Goal: Task Accomplishment & Management: Complete application form

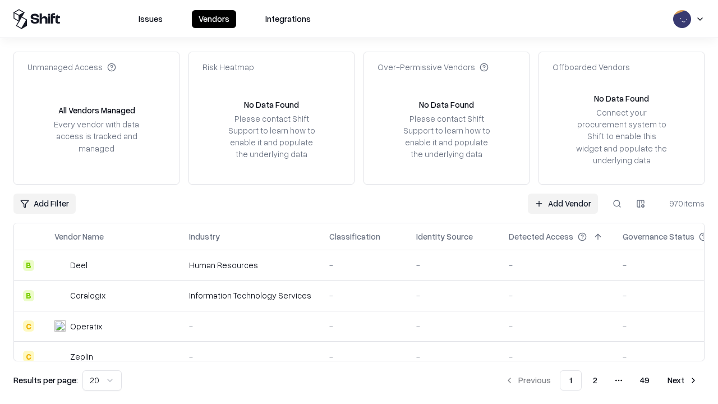
click at [563, 203] on link "Add Vendor" at bounding box center [563, 204] width 70 height 20
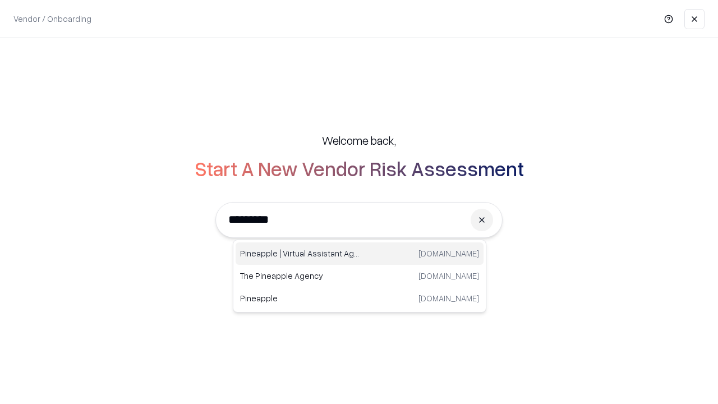
click at [360, 254] on div "Pineapple | Virtual Assistant Agency [DOMAIN_NAME]" at bounding box center [360, 253] width 248 height 22
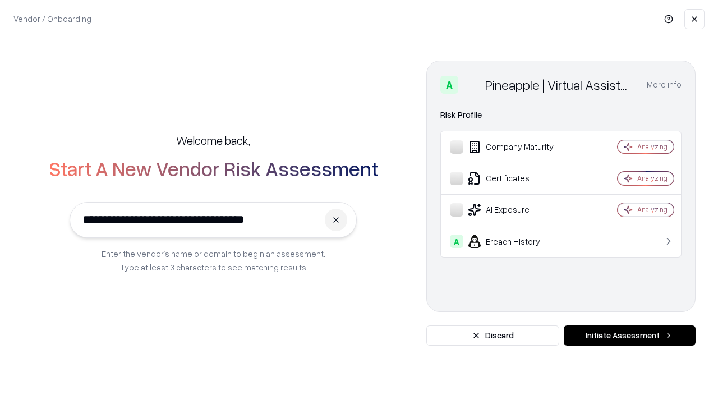
type input "**********"
click at [629, 335] on button "Initiate Assessment" at bounding box center [630, 335] width 132 height 20
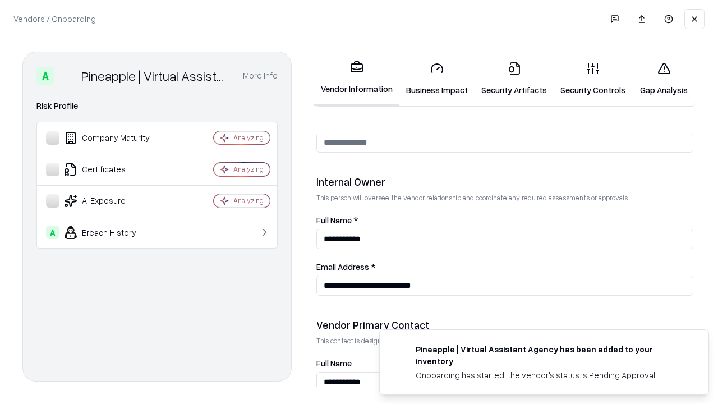
scroll to position [581, 0]
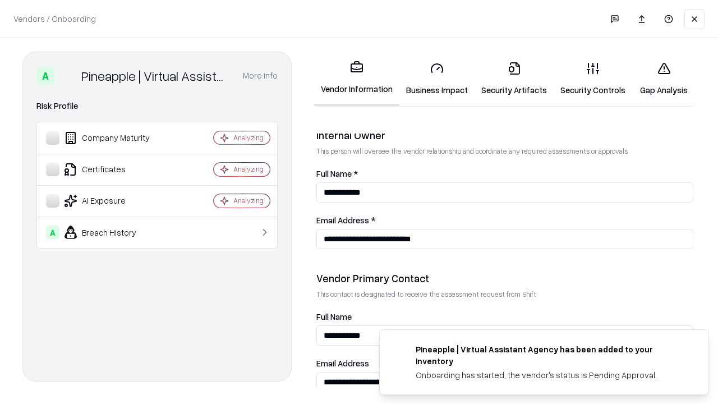
click at [437, 79] on link "Business Impact" at bounding box center [436, 79] width 75 height 52
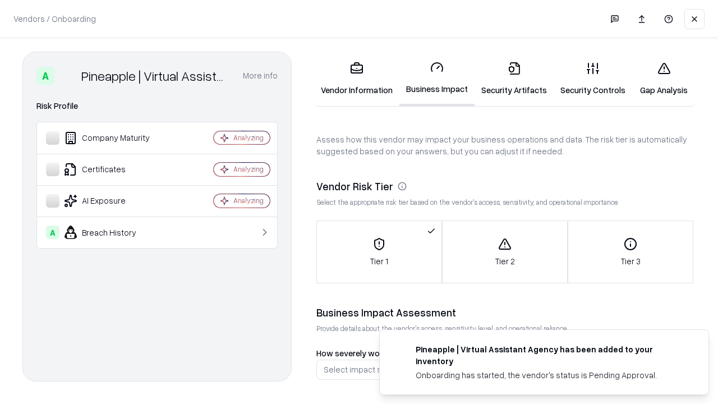
click at [514, 79] on link "Security Artifacts" at bounding box center [514, 79] width 79 height 52
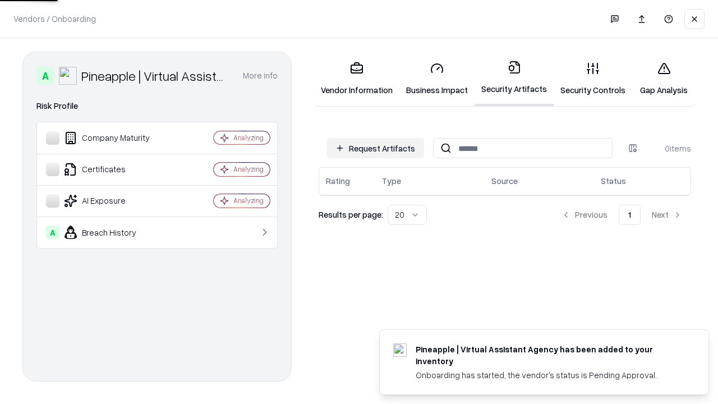
click at [375, 148] on button "Request Artifacts" at bounding box center [376, 148] width 98 height 20
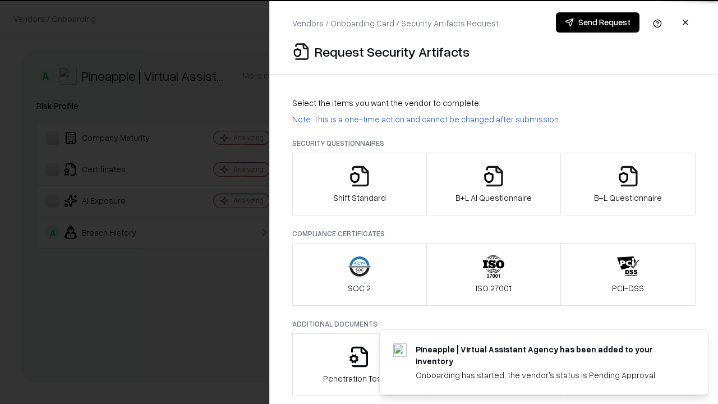
click at [359, 184] on icon "button" at bounding box center [359, 176] width 22 height 22
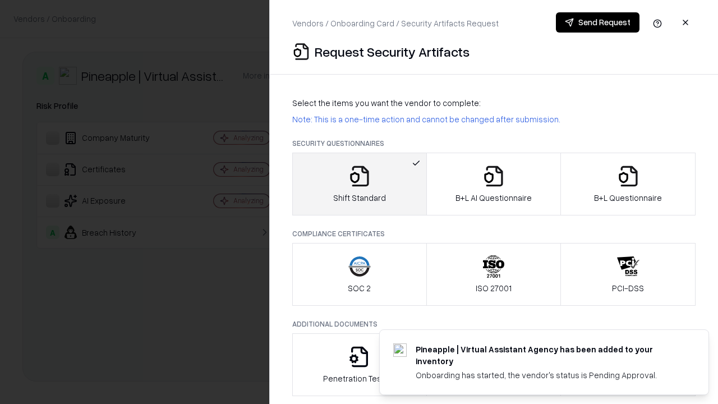
click at [597, 22] on button "Send Request" at bounding box center [598, 22] width 84 height 20
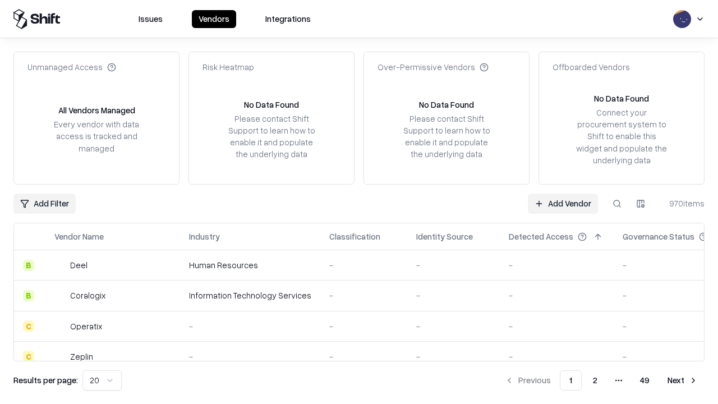
click at [617, 203] on button at bounding box center [617, 204] width 20 height 20
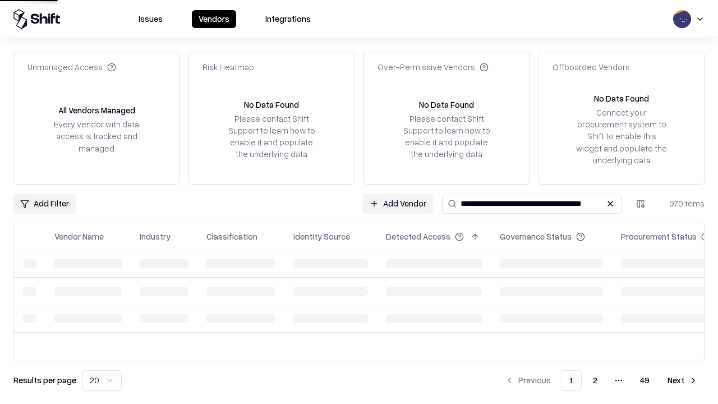
type input "**********"
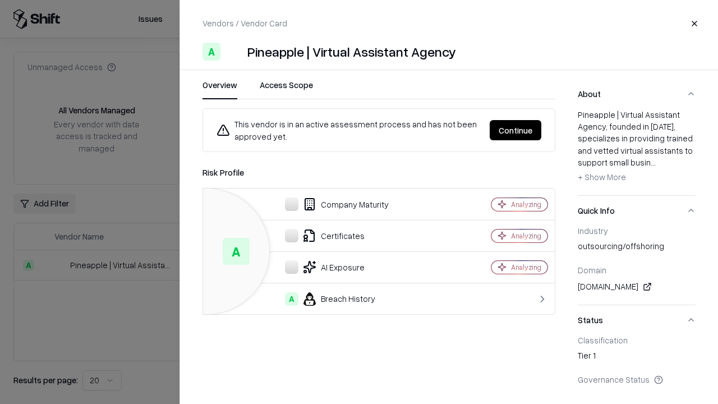
click at [516, 130] on button "Continue" at bounding box center [516, 130] width 52 height 20
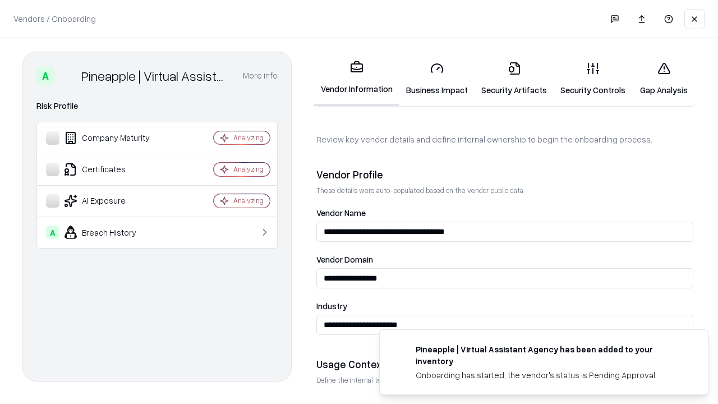
click at [514, 79] on link "Security Artifacts" at bounding box center [514, 79] width 79 height 52
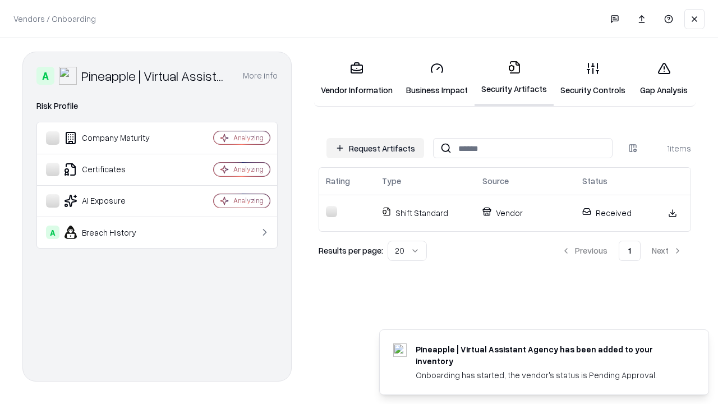
click at [593, 79] on link "Security Controls" at bounding box center [593, 79] width 79 height 52
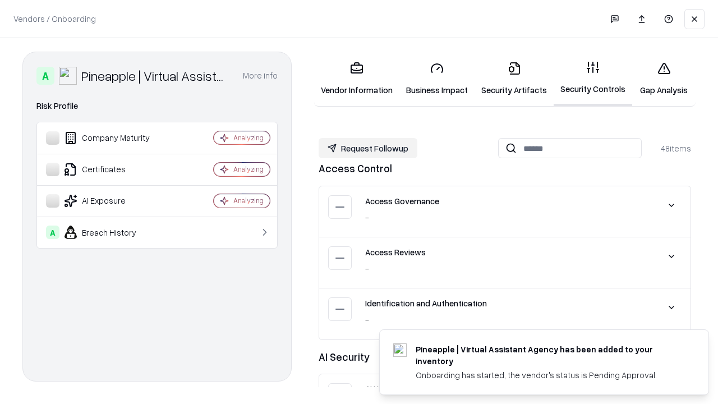
click at [368, 148] on button "Request Followup" at bounding box center [368, 148] width 99 height 20
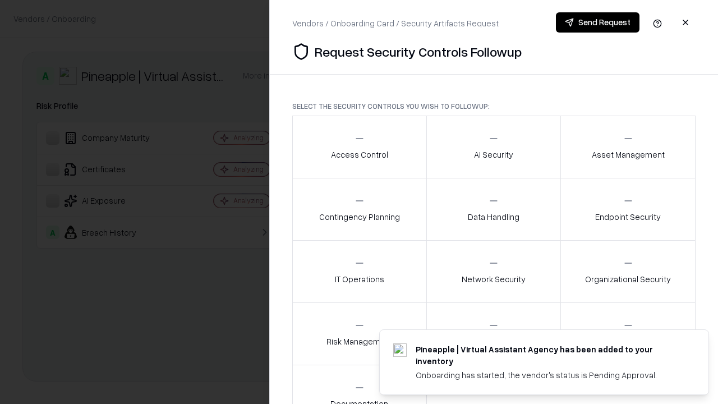
click at [359, 147] on div "Access Control" at bounding box center [359, 146] width 57 height 27
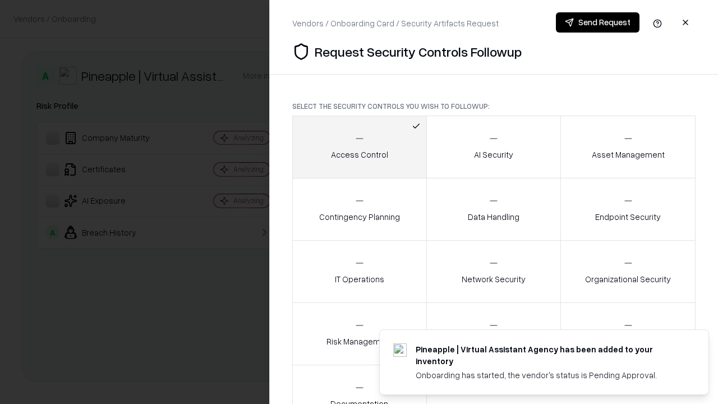
click at [597, 22] on button "Send Request" at bounding box center [598, 22] width 84 height 20
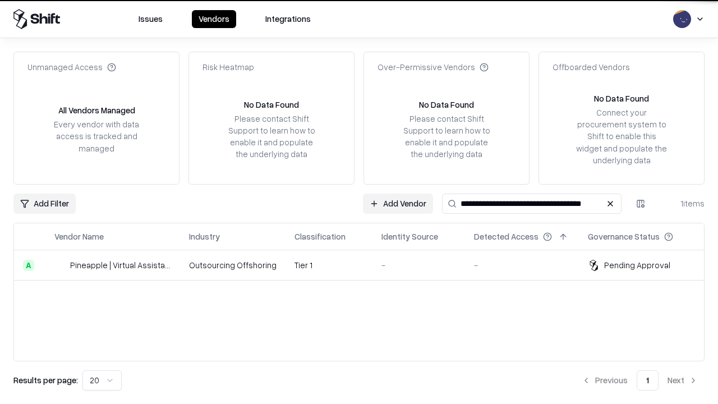
type input "**********"
click at [366, 265] on td "Tier 1" at bounding box center [329, 265] width 87 height 30
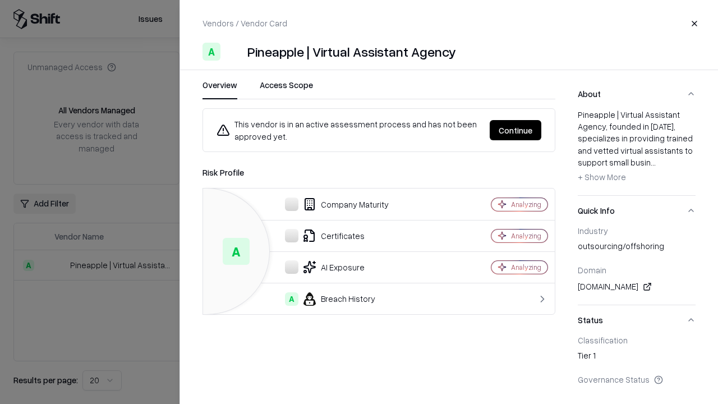
click at [516, 130] on button "Continue" at bounding box center [516, 130] width 52 height 20
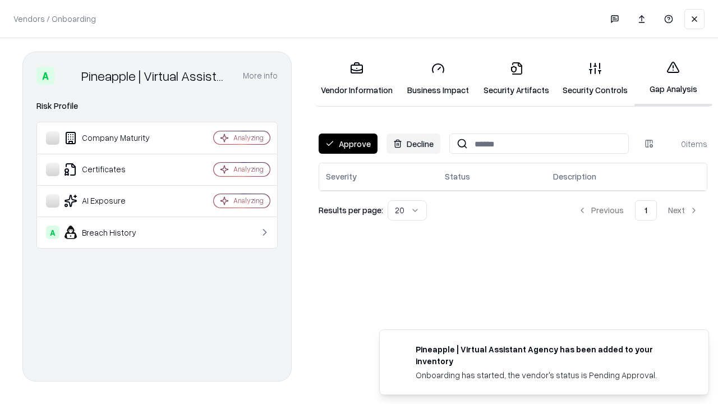
click at [348, 144] on button "Approve" at bounding box center [348, 144] width 59 height 20
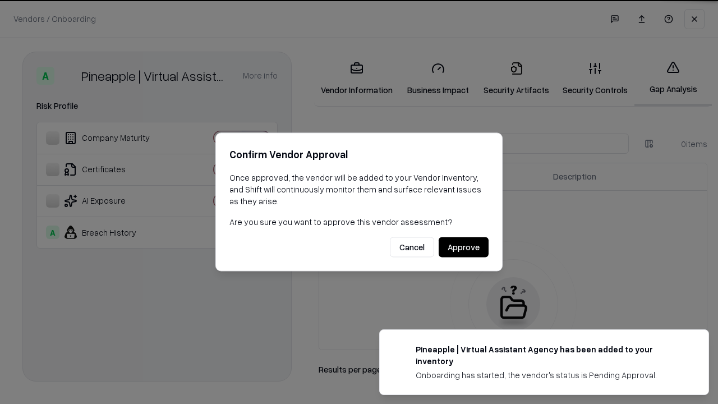
click at [463, 247] on button "Approve" at bounding box center [464, 247] width 50 height 20
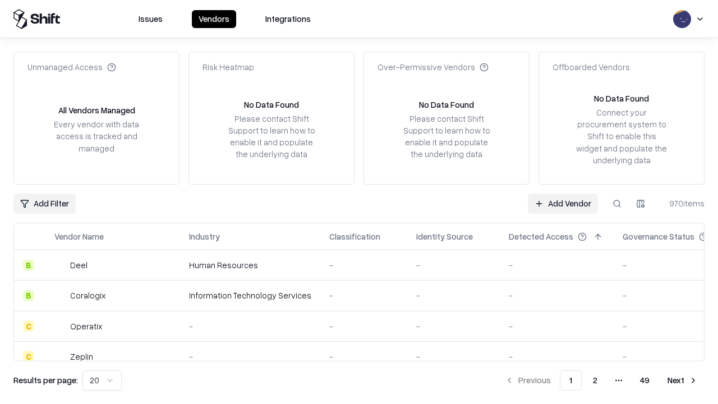
type input "**********"
click at [563, 203] on link "Add Vendor" at bounding box center [563, 204] width 70 height 20
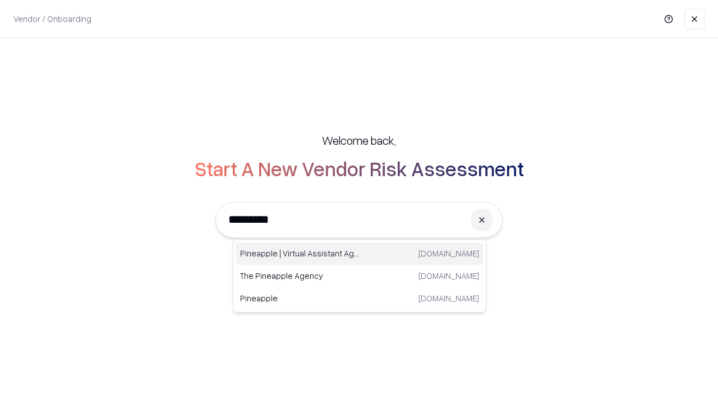
click at [360, 254] on div "Pineapple | Virtual Assistant Agency [DOMAIN_NAME]" at bounding box center [360, 253] width 248 height 22
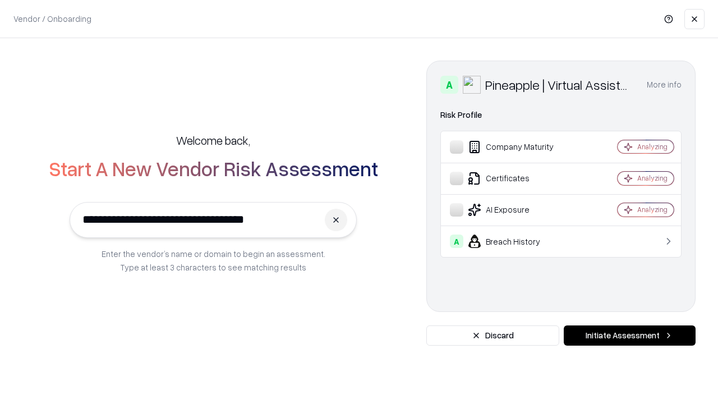
type input "**********"
click at [629, 335] on button "Initiate Assessment" at bounding box center [630, 335] width 132 height 20
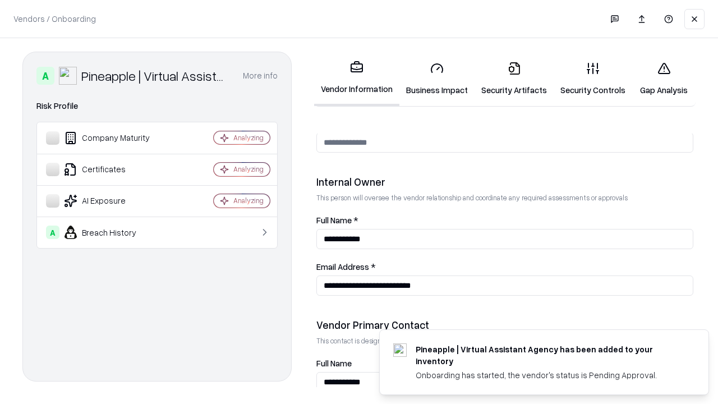
scroll to position [581, 0]
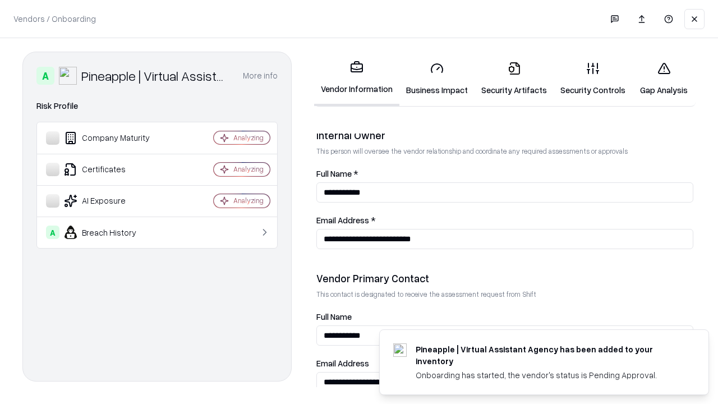
click at [664, 79] on link "Gap Analysis" at bounding box center [663, 79] width 63 height 52
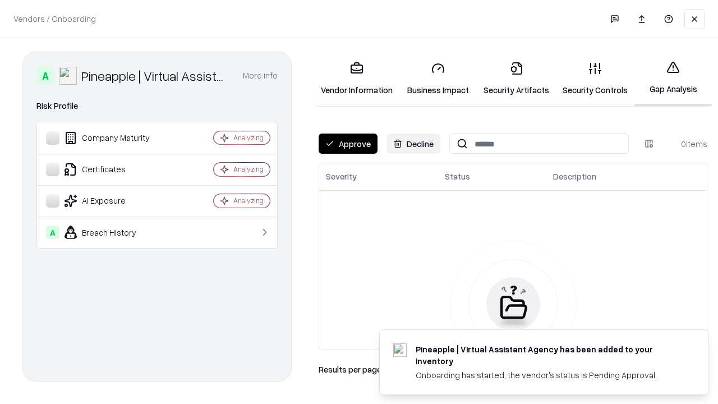
click at [348, 144] on button "Approve" at bounding box center [348, 144] width 59 height 20
